Goal: Information Seeking & Learning: Check status

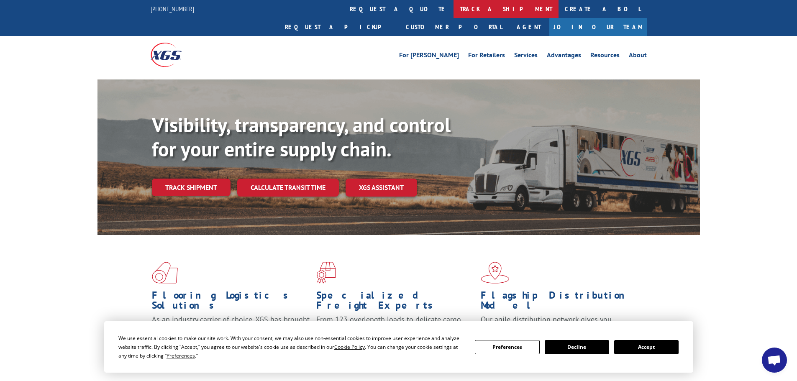
click at [454, 5] on link "track a shipment" at bounding box center [506, 9] width 105 height 18
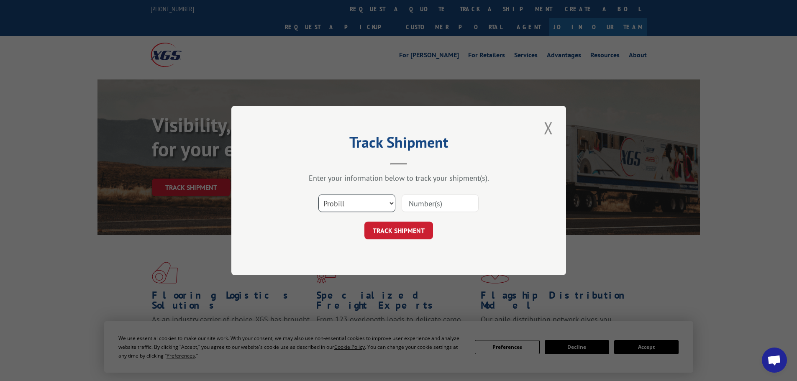
click at [349, 202] on select "Select category... Probill BOL PO" at bounding box center [356, 204] width 77 height 18
select select "bol"
click at [318, 195] on select "Select category... Probill BOL PO" at bounding box center [356, 204] width 77 height 18
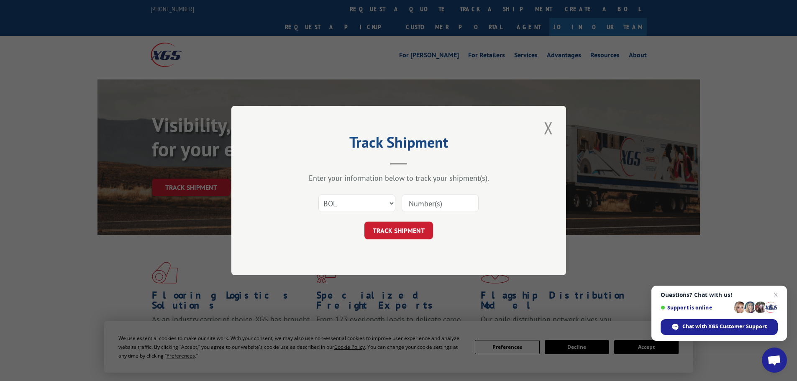
click at [407, 204] on input at bounding box center [440, 204] width 77 height 18
paste input "4833511"
type input "4833511"
click at [402, 229] on button "TRACK SHIPMENT" at bounding box center [398, 231] width 69 height 18
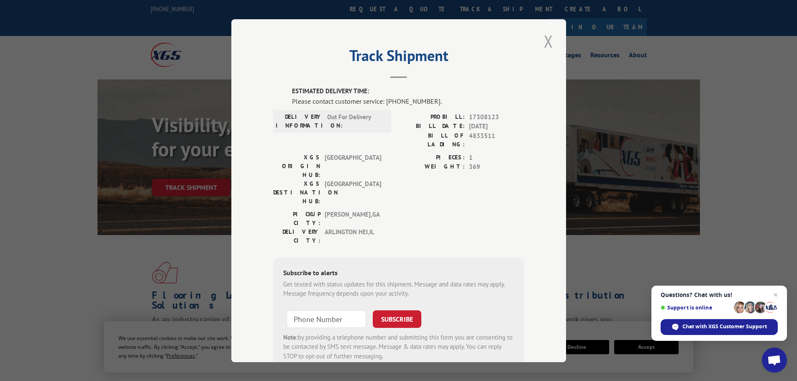
click at [543, 37] on button "Close modal" at bounding box center [548, 41] width 14 height 23
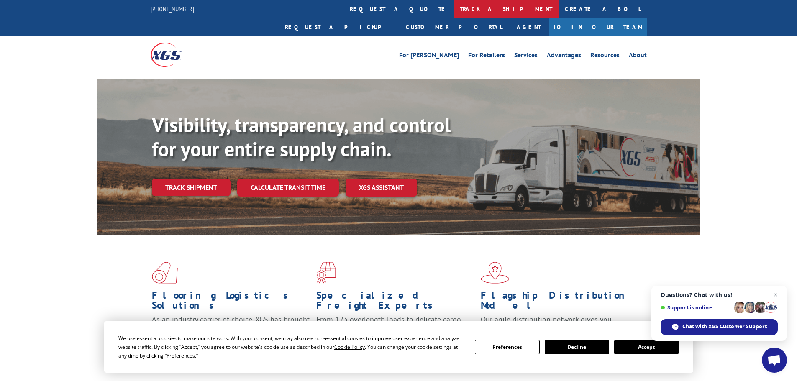
click at [454, 8] on link "track a shipment" at bounding box center [506, 9] width 105 height 18
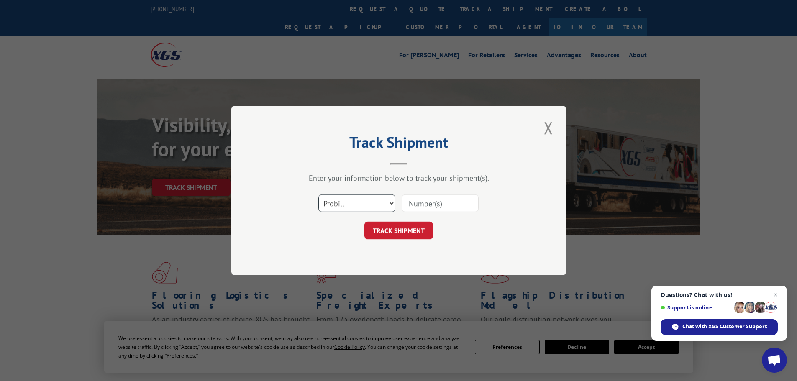
click at [367, 202] on select "Select category... Probill BOL PO" at bounding box center [356, 204] width 77 height 18
select select "bol"
click at [318, 195] on select "Select category... Probill BOL PO" at bounding box center [356, 204] width 77 height 18
click at [406, 203] on input at bounding box center [440, 204] width 77 height 18
paste input "4833511"
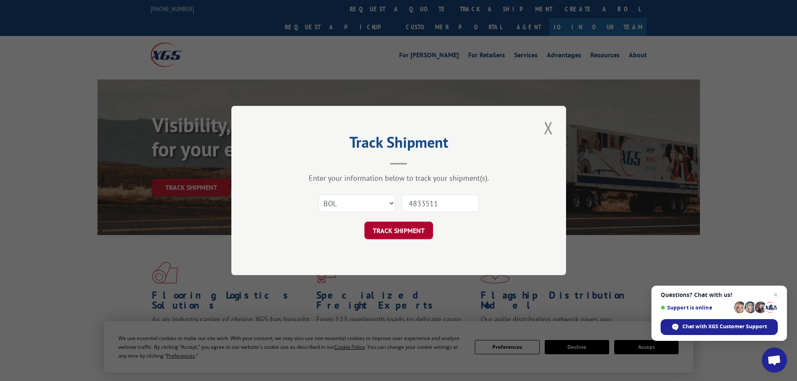
type input "4833511"
click at [410, 230] on button "TRACK SHIPMENT" at bounding box center [398, 231] width 69 height 18
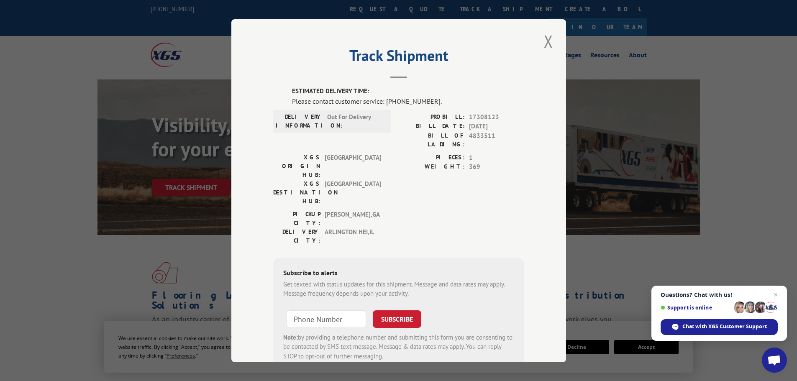
click at [543, 46] on button "Close modal" at bounding box center [548, 41] width 14 height 23
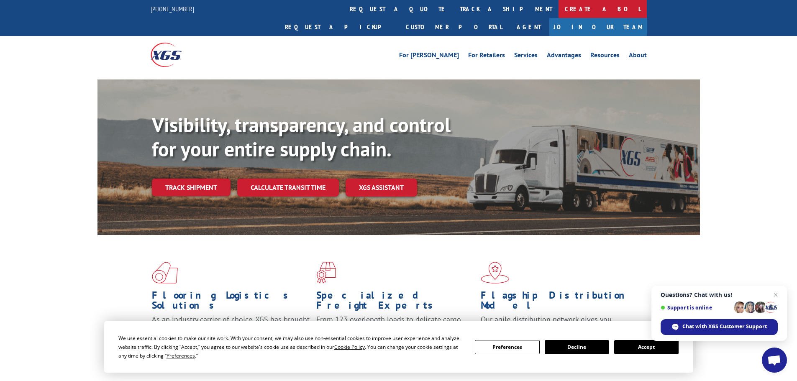
click at [454, 10] on link "track a shipment" at bounding box center [506, 9] width 105 height 18
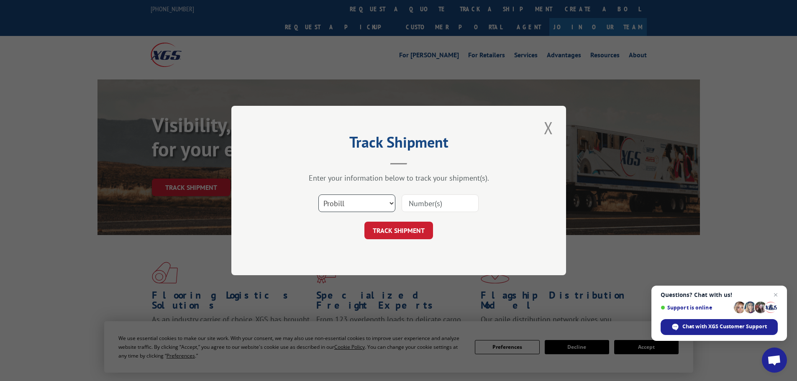
click at [386, 207] on select "Select category... Probill BOL PO" at bounding box center [356, 204] width 77 height 18
select select "bol"
click at [318, 195] on select "Select category... Probill BOL PO" at bounding box center [356, 204] width 77 height 18
click at [429, 207] on input at bounding box center [440, 204] width 77 height 18
type input "4833511"
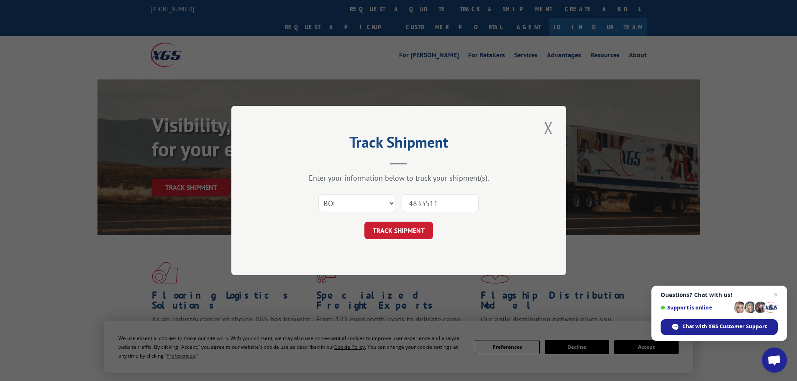
click button "TRACK SHIPMENT" at bounding box center [398, 231] width 69 height 18
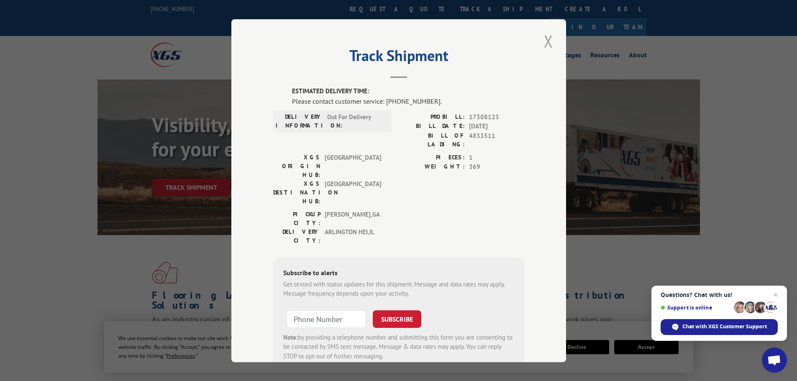
click at [543, 38] on button "Close modal" at bounding box center [548, 41] width 14 height 23
